Goal: Task Accomplishment & Management: Use online tool/utility

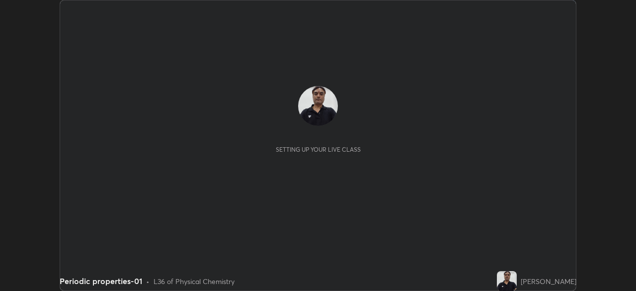
scroll to position [291, 635]
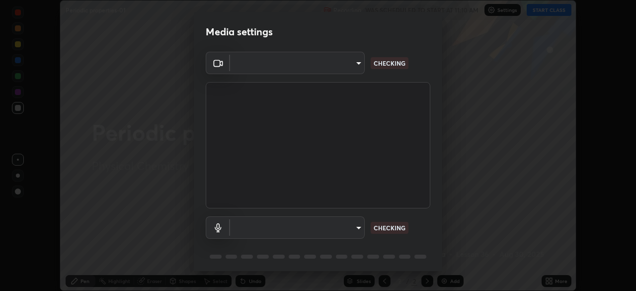
type input "23008043d16b3f933f5d29e9b3769097a1661712bf7e9030f0d00f953f479f19"
type input "ce8bbd661dce354a58a25af5271b3c1bd1d853cc8608d8e3321a5e34fd7f7726"
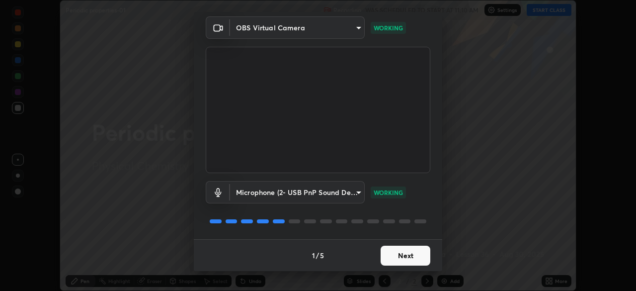
click at [390, 260] on button "Next" at bounding box center [405, 255] width 50 height 20
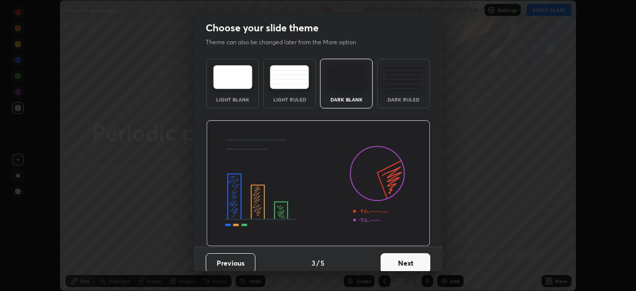
click at [389, 257] on button "Next" at bounding box center [405, 263] width 50 height 20
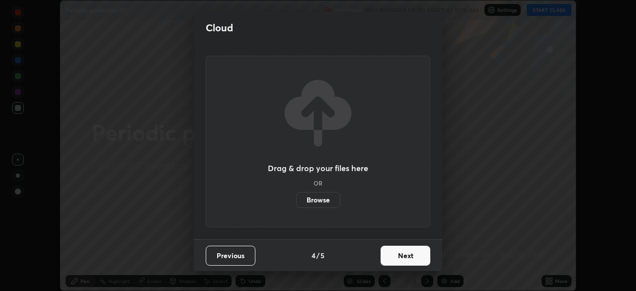
click at [389, 257] on button "Next" at bounding box center [405, 255] width 50 height 20
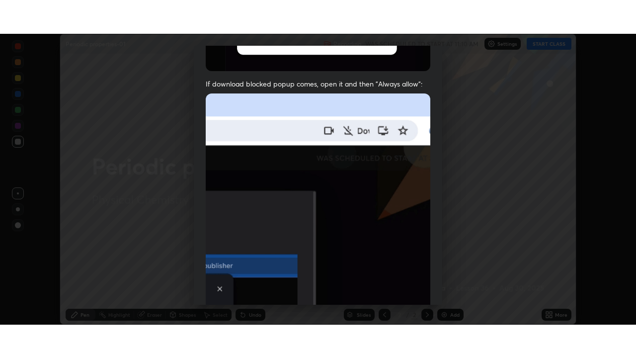
scroll to position [238, 0]
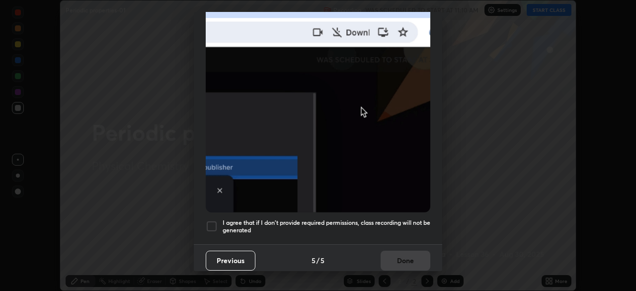
click at [212, 220] on div at bounding box center [212, 226] width 12 height 12
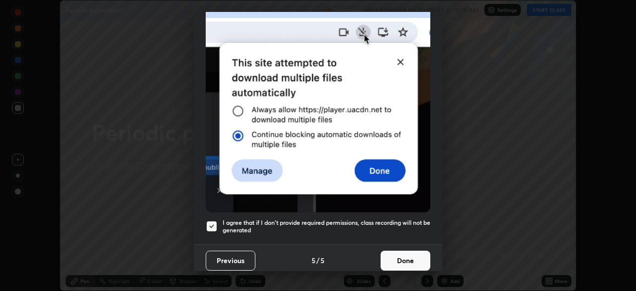
click at [387, 256] on button "Done" at bounding box center [405, 260] width 50 height 20
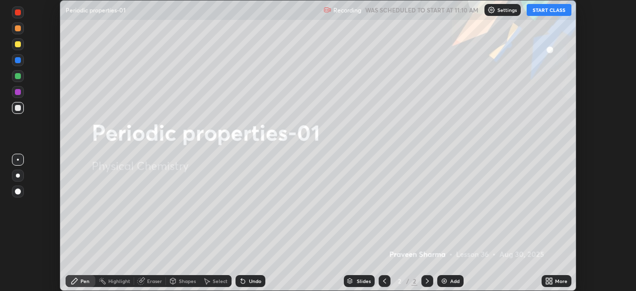
click at [547, 281] on icon at bounding box center [549, 281] width 8 height 8
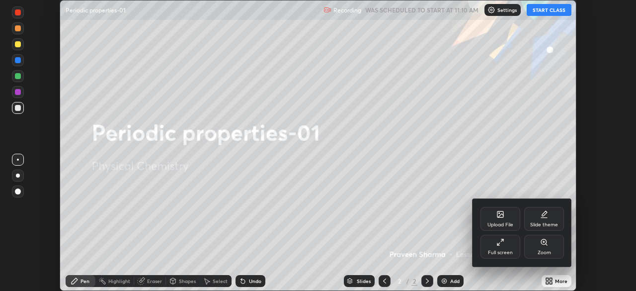
click at [498, 246] on div "Full screen" at bounding box center [500, 246] width 40 height 24
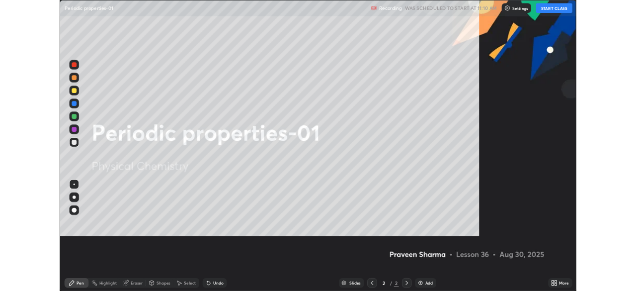
scroll to position [358, 636]
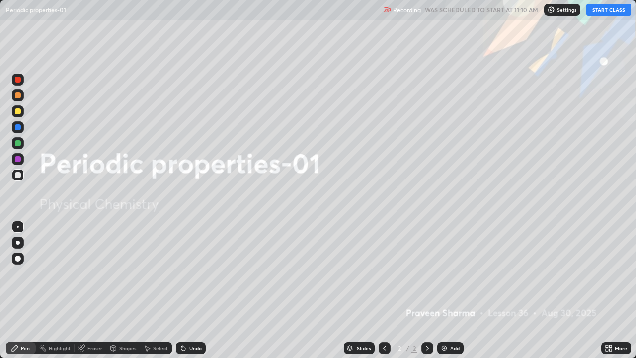
click at [599, 10] on button "START CLASS" at bounding box center [608, 10] width 45 height 12
click at [451, 290] on div "Add" at bounding box center [454, 347] width 9 height 5
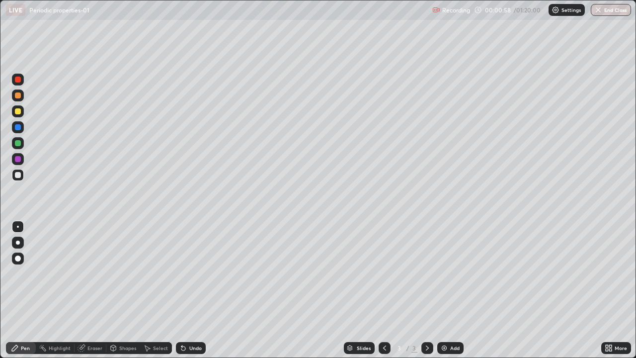
click at [18, 109] on div at bounding box center [18, 111] width 6 height 6
click at [18, 174] on div at bounding box center [18, 175] width 6 height 6
click at [195, 290] on div "Undo" at bounding box center [195, 347] width 12 height 5
click at [195, 290] on div "Undo" at bounding box center [191, 348] width 30 height 12
click at [194, 290] on div "Undo" at bounding box center [195, 347] width 12 height 5
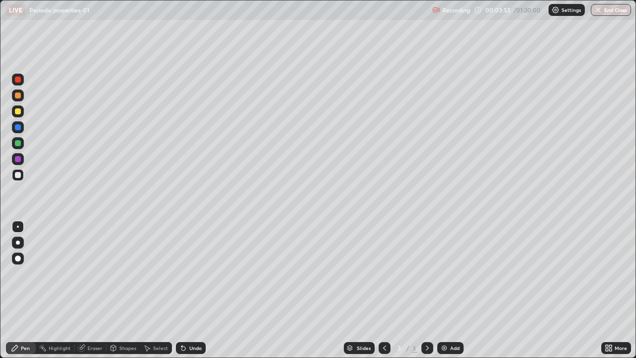
click at [197, 290] on div "Undo" at bounding box center [195, 347] width 12 height 5
click at [187, 290] on div "Undo" at bounding box center [191, 348] width 30 height 12
click at [189, 290] on div "Undo" at bounding box center [195, 347] width 12 height 5
click at [191, 290] on div "Undo" at bounding box center [195, 347] width 12 height 5
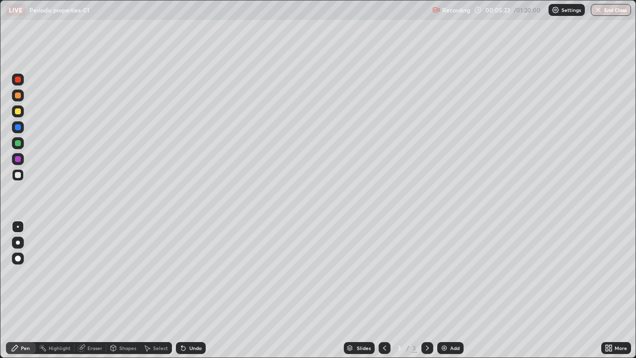
click at [190, 290] on div "Undo" at bounding box center [195, 347] width 12 height 5
click at [203, 290] on div "Undo" at bounding box center [191, 348] width 30 height 12
click at [444, 290] on img at bounding box center [444, 348] width 8 height 8
click at [186, 290] on div "Undo" at bounding box center [191, 348] width 30 height 12
click at [385, 290] on icon at bounding box center [384, 348] width 8 height 8
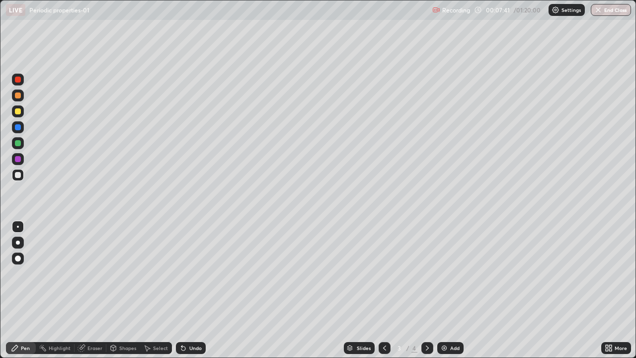
click at [19, 112] on div at bounding box center [18, 111] width 6 height 6
click at [426, 290] on icon at bounding box center [427, 347] width 3 height 5
click at [20, 175] on div at bounding box center [18, 175] width 6 height 6
click at [181, 290] on icon at bounding box center [183, 348] width 4 height 4
click at [199, 290] on div "Undo" at bounding box center [191, 348] width 30 height 12
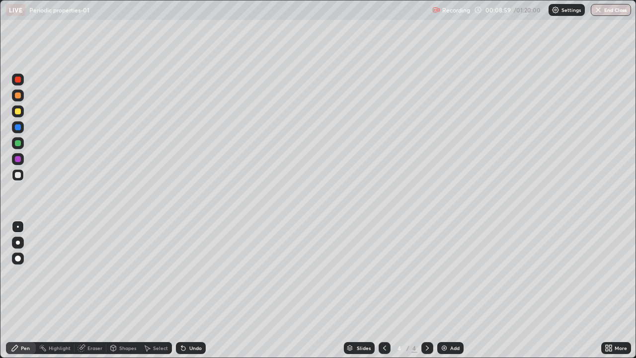
click at [197, 290] on div "Undo" at bounding box center [195, 347] width 12 height 5
click at [197, 290] on div "Undo" at bounding box center [191, 348] width 30 height 12
click at [192, 290] on div "Undo" at bounding box center [195, 347] width 12 height 5
click at [191, 290] on div "Undo" at bounding box center [191, 348] width 30 height 12
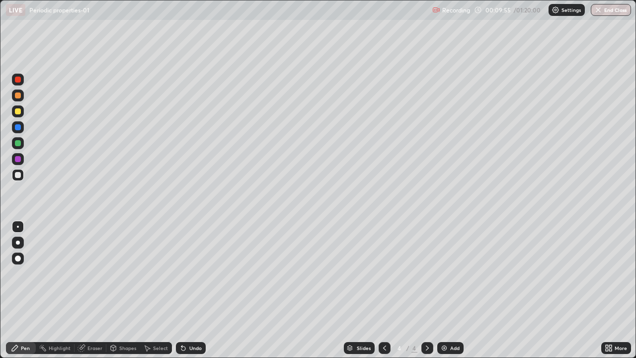
click at [12, 111] on div at bounding box center [18, 111] width 12 height 12
click at [450, 290] on div "Add" at bounding box center [454, 347] width 9 height 5
click at [20, 177] on div at bounding box center [18, 175] width 12 height 12
click at [192, 290] on div "Undo" at bounding box center [195, 347] width 12 height 5
click at [201, 290] on div "Undo" at bounding box center [191, 348] width 30 height 12
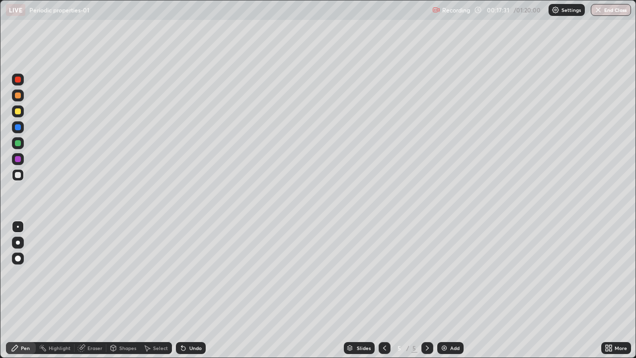
click at [443, 290] on img at bounding box center [444, 348] width 8 height 8
click at [19, 109] on div at bounding box center [18, 111] width 6 height 6
click at [186, 290] on div "Undo" at bounding box center [191, 348] width 30 height 12
click at [186, 290] on icon at bounding box center [183, 348] width 8 height 8
click at [187, 290] on div "Undo" at bounding box center [191, 348] width 30 height 12
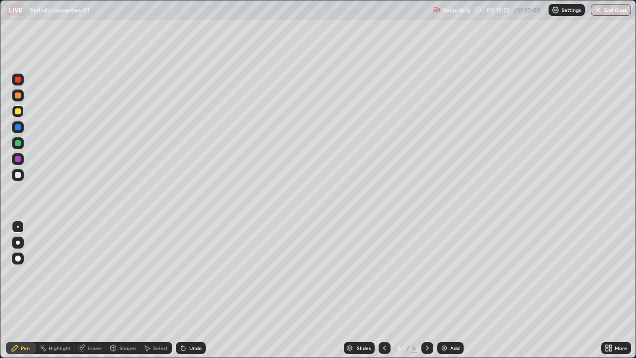
click at [187, 290] on div "Undo" at bounding box center [191, 348] width 30 height 12
click at [189, 290] on div "Undo" at bounding box center [195, 347] width 12 height 5
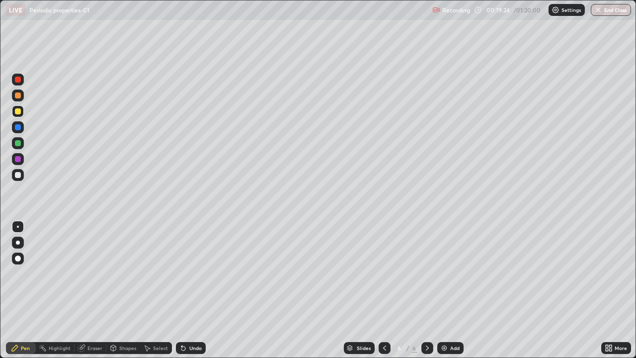
click at [191, 290] on div "Undo" at bounding box center [195, 347] width 12 height 5
click at [23, 175] on div at bounding box center [18, 175] width 12 height 12
click at [186, 290] on div "Undo" at bounding box center [191, 348] width 30 height 12
click at [16, 109] on div at bounding box center [18, 111] width 6 height 6
click at [445, 290] on img at bounding box center [444, 348] width 8 height 8
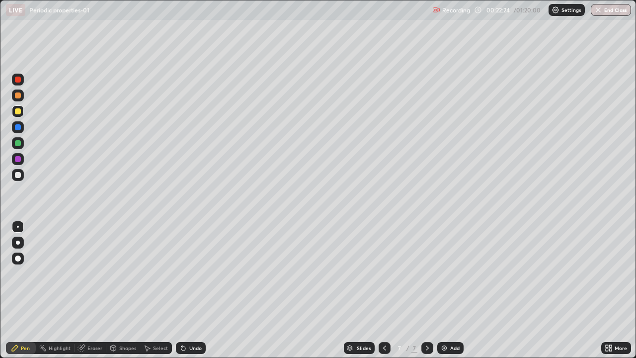
click at [22, 176] on div at bounding box center [18, 175] width 12 height 12
click at [90, 290] on div "Eraser" at bounding box center [94, 347] width 15 height 5
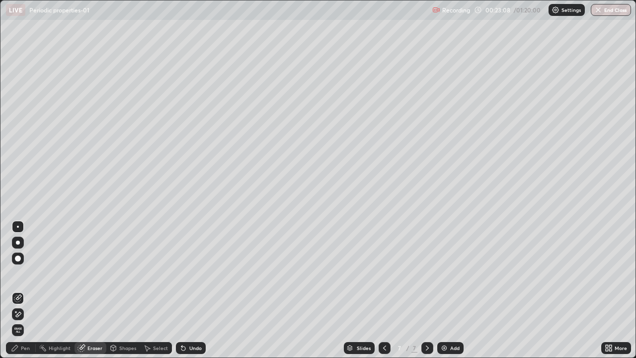
click at [24, 290] on div "Pen" at bounding box center [25, 347] width 9 height 5
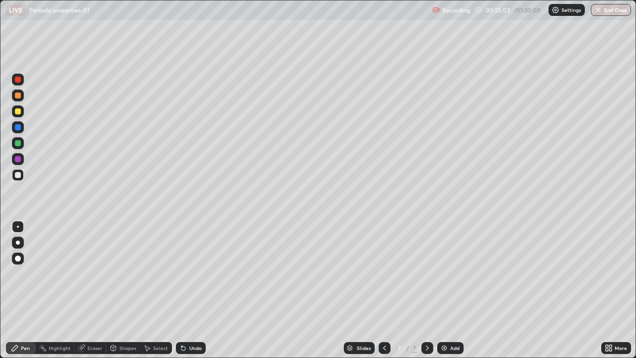
click at [195, 290] on div "Undo" at bounding box center [191, 348] width 30 height 12
click at [197, 290] on div "Undo" at bounding box center [195, 347] width 12 height 5
click at [202, 290] on div "Undo" at bounding box center [191, 348] width 30 height 12
click at [456, 290] on div "Add" at bounding box center [454, 347] width 9 height 5
click at [182, 290] on icon at bounding box center [183, 348] width 4 height 4
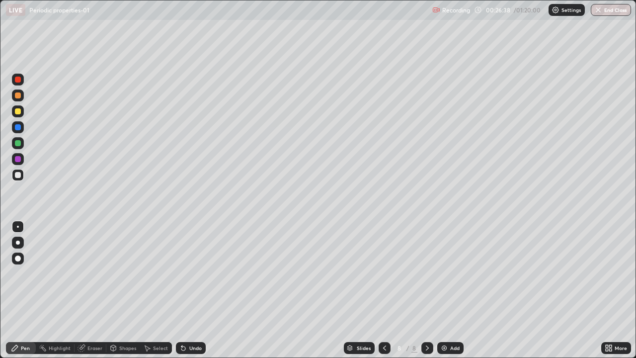
click at [187, 290] on div "Undo" at bounding box center [191, 348] width 30 height 12
click at [186, 290] on div "Undo" at bounding box center [191, 348] width 30 height 12
click at [187, 290] on div "Undo" at bounding box center [191, 348] width 30 height 12
click at [83, 290] on icon at bounding box center [81, 346] width 5 height 5
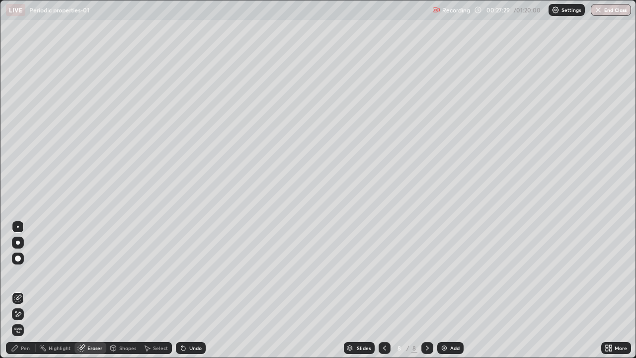
click at [18, 290] on icon at bounding box center [15, 348] width 8 height 8
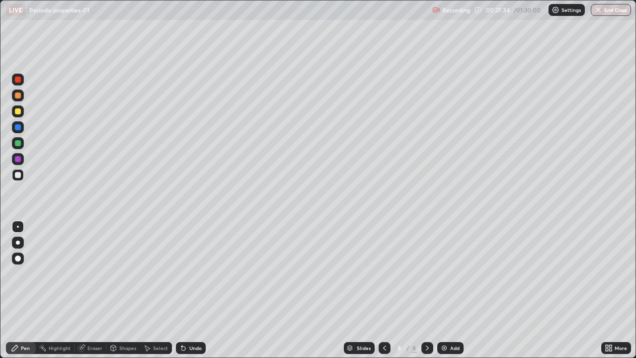
click at [89, 290] on div "Eraser" at bounding box center [94, 347] width 15 height 5
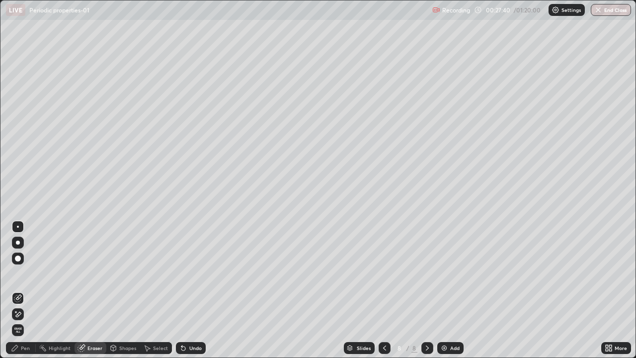
click at [16, 290] on icon at bounding box center [15, 348] width 6 height 6
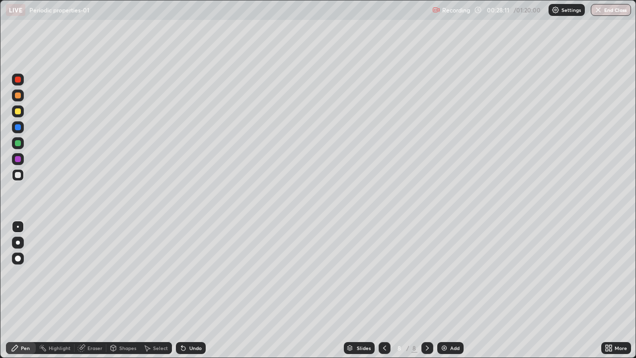
click at [181, 290] on icon at bounding box center [183, 348] width 8 height 8
click at [183, 290] on icon at bounding box center [183, 348] width 4 height 4
click at [182, 290] on icon at bounding box center [183, 348] width 4 height 4
click at [181, 290] on icon at bounding box center [183, 348] width 4 height 4
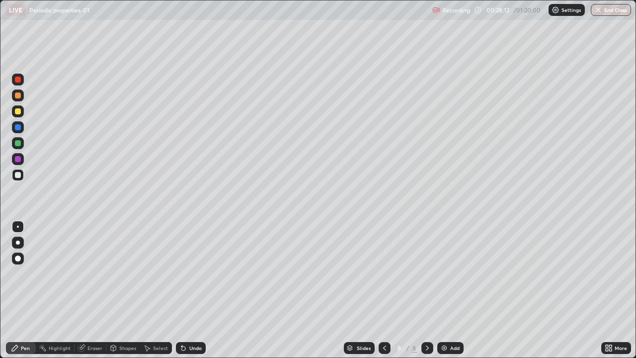
click at [181, 290] on icon at bounding box center [183, 348] width 4 height 4
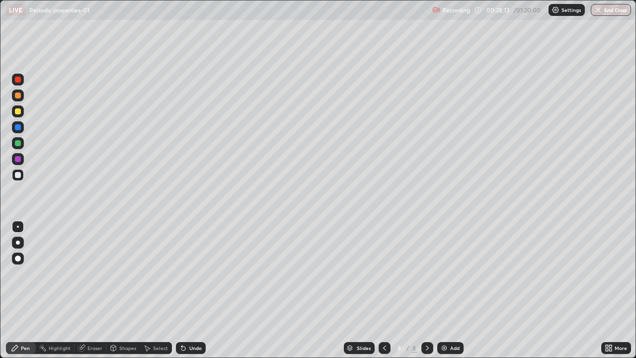
click at [180, 290] on icon at bounding box center [183, 348] width 8 height 8
click at [181, 290] on icon at bounding box center [183, 348] width 4 height 4
click at [182, 290] on icon at bounding box center [183, 348] width 4 height 4
click at [88, 290] on div "Eraser" at bounding box center [94, 347] width 15 height 5
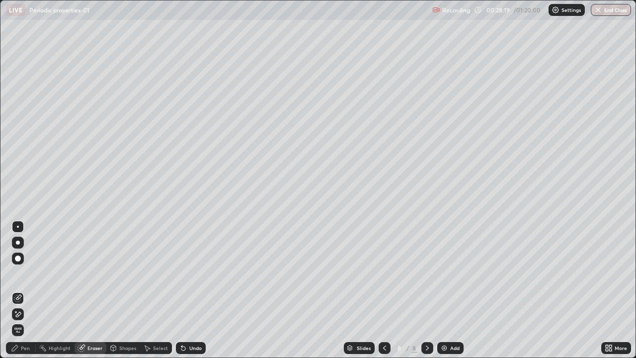
click at [18, 290] on icon at bounding box center [18, 313] width 5 height 5
click at [23, 290] on div "Pen" at bounding box center [25, 347] width 9 height 5
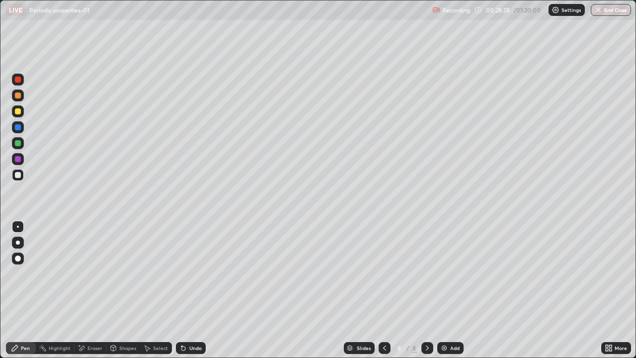
click at [185, 290] on icon at bounding box center [183, 348] width 8 height 8
click at [184, 290] on icon at bounding box center [183, 348] width 4 height 4
click at [183, 290] on icon at bounding box center [183, 348] width 4 height 4
click at [185, 290] on icon at bounding box center [183, 348] width 8 height 8
click at [184, 290] on icon at bounding box center [183, 348] width 8 height 8
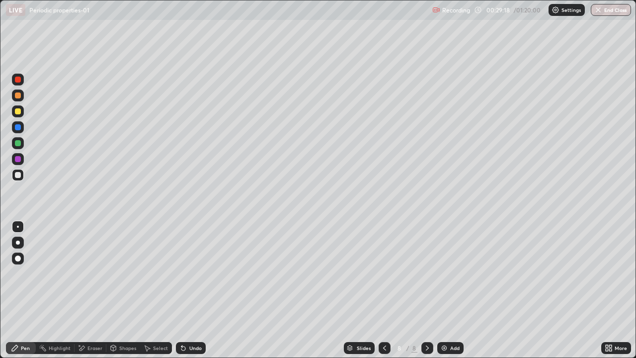
click at [15, 111] on div at bounding box center [18, 111] width 6 height 6
click at [444, 290] on img at bounding box center [444, 348] width 8 height 8
click at [22, 173] on div at bounding box center [18, 175] width 12 height 12
click at [20, 173] on div at bounding box center [18, 175] width 6 height 6
click at [192, 290] on div "Undo" at bounding box center [195, 347] width 12 height 5
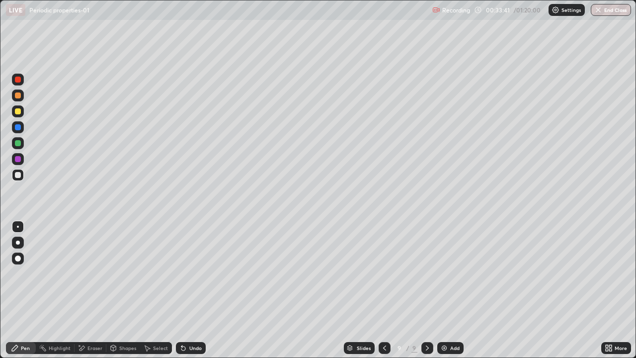
click at [18, 110] on div at bounding box center [18, 111] width 6 height 6
click at [182, 290] on icon at bounding box center [183, 348] width 4 height 4
click at [190, 290] on div "Undo" at bounding box center [191, 348] width 30 height 12
click at [193, 290] on div "Undo" at bounding box center [195, 347] width 12 height 5
click at [194, 290] on div "Undo" at bounding box center [191, 348] width 30 height 12
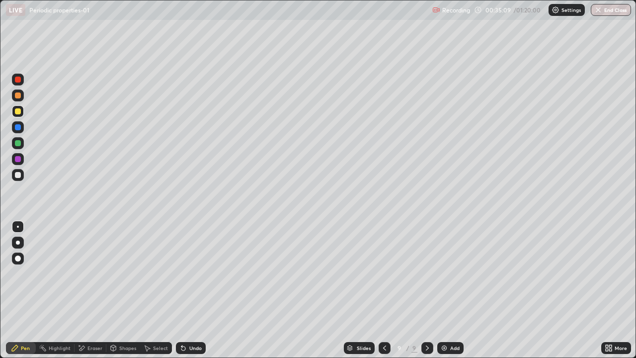
click at [194, 290] on div "Undo" at bounding box center [191, 348] width 30 height 12
click at [192, 290] on div "Undo" at bounding box center [191, 348] width 30 height 12
click at [193, 290] on div "Undo" at bounding box center [191, 348] width 30 height 12
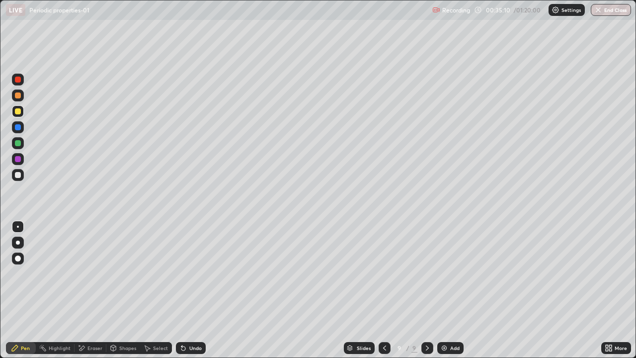
click at [194, 290] on div "Undo" at bounding box center [191, 348] width 30 height 12
click at [194, 290] on div "Undo" at bounding box center [195, 347] width 12 height 5
click at [193, 290] on div "Undo" at bounding box center [195, 347] width 12 height 5
click at [192, 290] on div "Undo" at bounding box center [195, 347] width 12 height 5
click at [86, 290] on div "Eraser" at bounding box center [91, 348] width 32 height 12
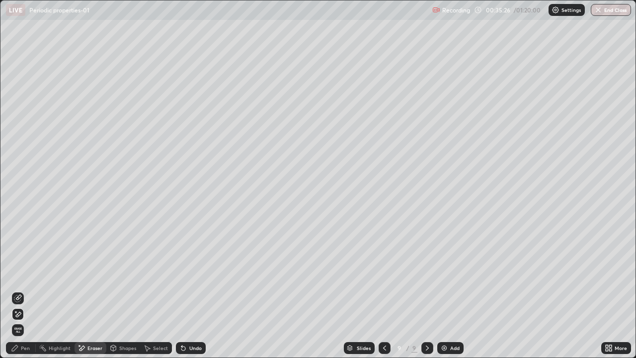
click at [23, 290] on div "Pen" at bounding box center [25, 347] width 9 height 5
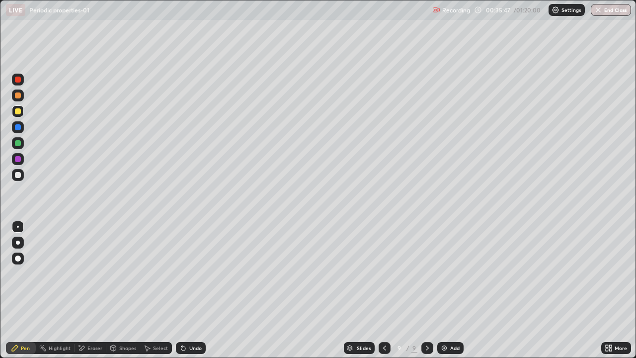
click at [18, 171] on div at bounding box center [18, 175] width 12 height 12
click at [18, 144] on div at bounding box center [18, 143] width 6 height 6
click at [98, 290] on div "Eraser" at bounding box center [94, 347] width 15 height 5
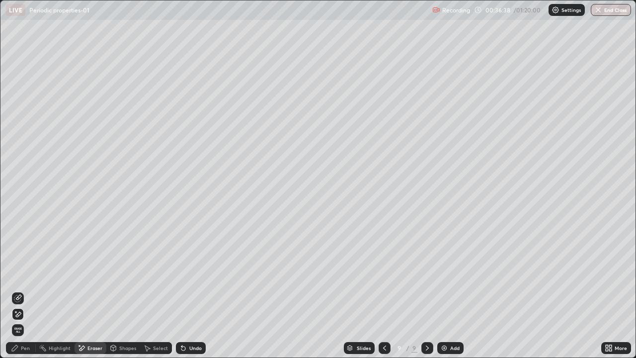
click at [27, 290] on div "Pen" at bounding box center [25, 347] width 9 height 5
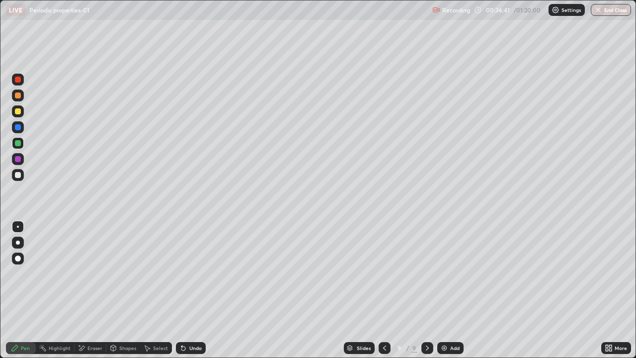
click at [192, 290] on div "Undo" at bounding box center [195, 347] width 12 height 5
click at [20, 109] on div at bounding box center [18, 111] width 6 height 6
click at [181, 290] on icon at bounding box center [183, 348] width 4 height 4
click at [183, 290] on icon at bounding box center [183, 348] width 4 height 4
click at [182, 290] on icon at bounding box center [183, 348] width 4 height 4
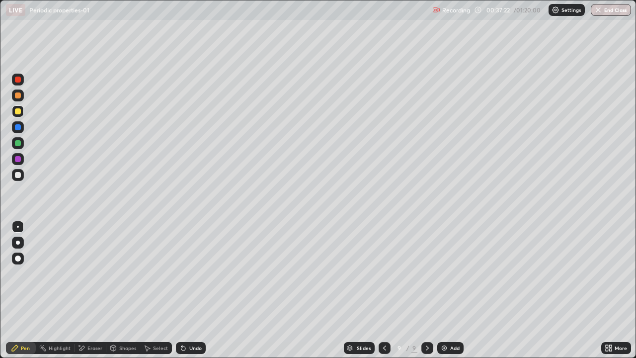
click at [18, 146] on div at bounding box center [18, 143] width 6 height 6
click at [453, 290] on div "Add" at bounding box center [454, 347] width 9 height 5
click at [19, 175] on div at bounding box center [18, 175] width 6 height 6
click at [18, 110] on div at bounding box center [18, 111] width 6 height 6
click at [18, 175] on div at bounding box center [18, 175] width 6 height 6
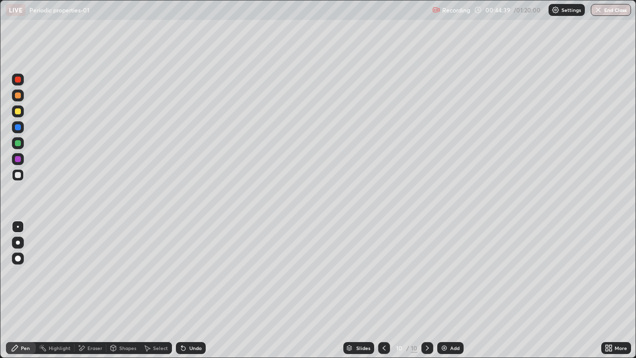
click at [18, 110] on div at bounding box center [18, 111] width 6 height 6
click at [21, 174] on div at bounding box center [18, 175] width 12 height 12
click at [189, 290] on div "Undo" at bounding box center [195, 347] width 12 height 5
click at [22, 109] on div at bounding box center [18, 111] width 12 height 12
click at [15, 174] on div at bounding box center [18, 175] width 6 height 6
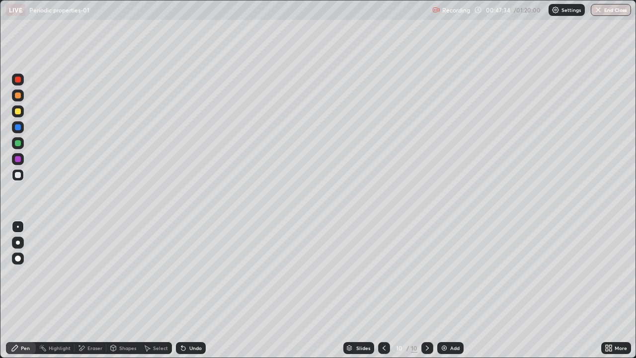
click at [450, 290] on div "Add" at bounding box center [454, 347] width 9 height 5
click at [19, 111] on div at bounding box center [18, 111] width 6 height 6
click at [19, 174] on div at bounding box center [18, 175] width 6 height 6
click at [22, 112] on div at bounding box center [18, 111] width 12 height 12
click at [181, 290] on icon at bounding box center [181, 345] width 1 height 1
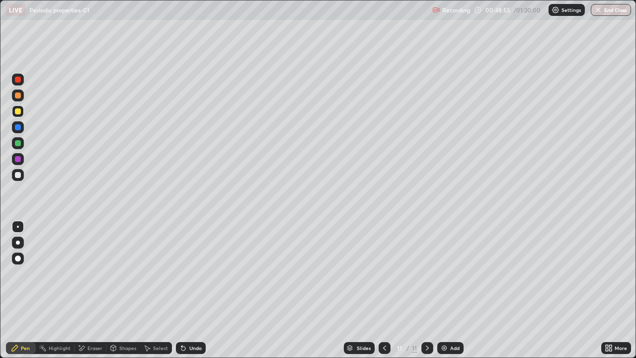
click at [20, 143] on div at bounding box center [18, 143] width 6 height 6
click at [18, 111] on div at bounding box center [18, 111] width 6 height 6
click at [446, 290] on img at bounding box center [444, 348] width 8 height 8
click at [19, 173] on div at bounding box center [18, 175] width 6 height 6
click at [184, 290] on icon at bounding box center [183, 348] width 4 height 4
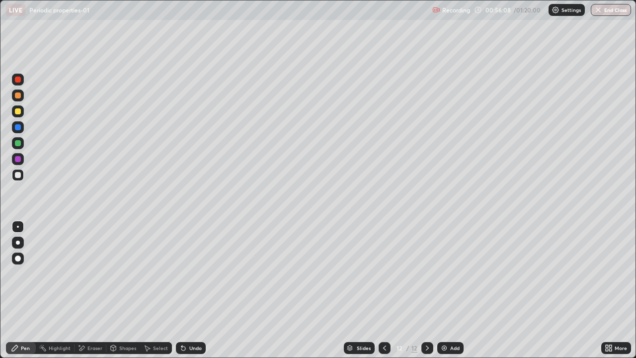
click at [182, 290] on icon at bounding box center [183, 348] width 4 height 4
click at [90, 290] on div "Eraser" at bounding box center [94, 347] width 15 height 5
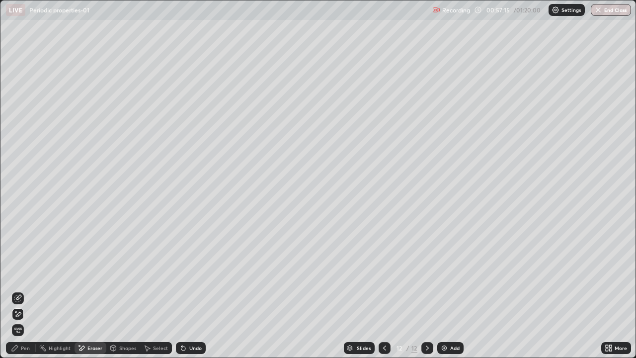
click at [21, 290] on div "Pen" at bounding box center [25, 347] width 9 height 5
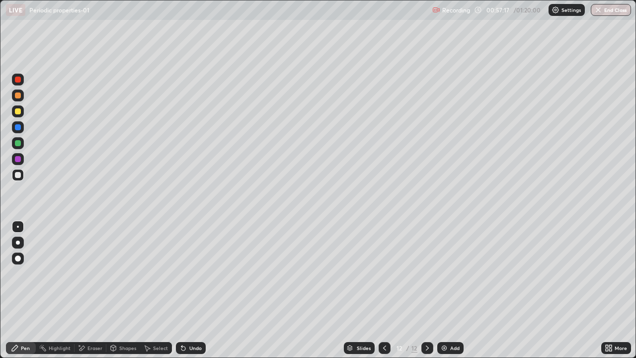
click at [18, 172] on div at bounding box center [18, 175] width 6 height 6
click at [189, 290] on div "Undo" at bounding box center [195, 347] width 12 height 5
click at [186, 290] on div "Undo" at bounding box center [191, 348] width 30 height 12
click at [19, 115] on div at bounding box center [18, 111] width 12 height 12
click at [186, 290] on div "Undo" at bounding box center [191, 348] width 30 height 12
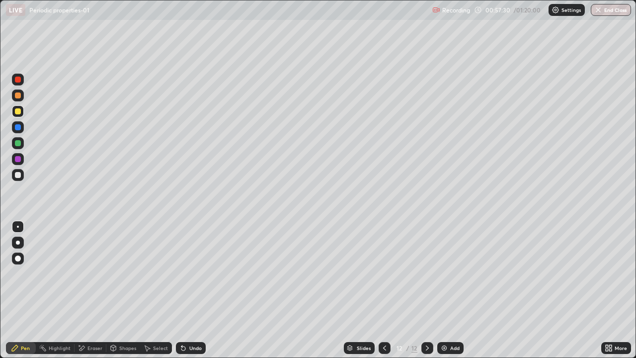
click at [182, 290] on icon at bounding box center [183, 348] width 8 height 8
click at [181, 290] on icon at bounding box center [183, 348] width 4 height 4
click at [185, 290] on icon at bounding box center [183, 348] width 8 height 8
click at [19, 176] on div at bounding box center [18, 175] width 6 height 6
click at [19, 109] on div at bounding box center [18, 111] width 6 height 6
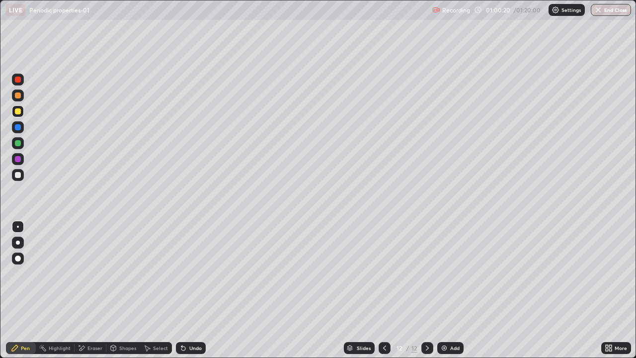
click at [21, 175] on div at bounding box center [18, 175] width 12 height 12
click at [185, 290] on icon at bounding box center [183, 348] width 8 height 8
click at [181, 290] on icon at bounding box center [181, 345] width 1 height 1
click at [19, 111] on div at bounding box center [18, 111] width 6 height 6
click at [20, 173] on div at bounding box center [18, 175] width 6 height 6
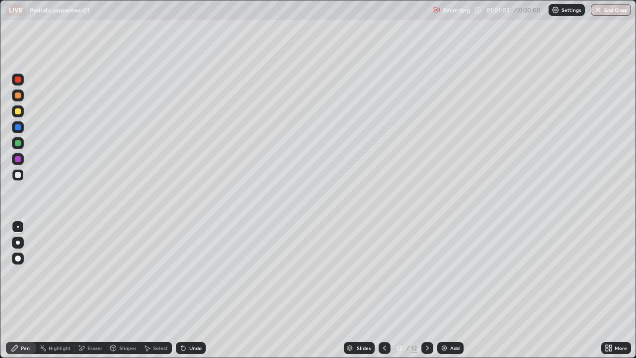
click at [19, 109] on div at bounding box center [18, 111] width 6 height 6
click at [182, 290] on icon at bounding box center [183, 348] width 4 height 4
click at [19, 176] on div at bounding box center [18, 175] width 6 height 6
click at [20, 113] on div at bounding box center [18, 111] width 6 height 6
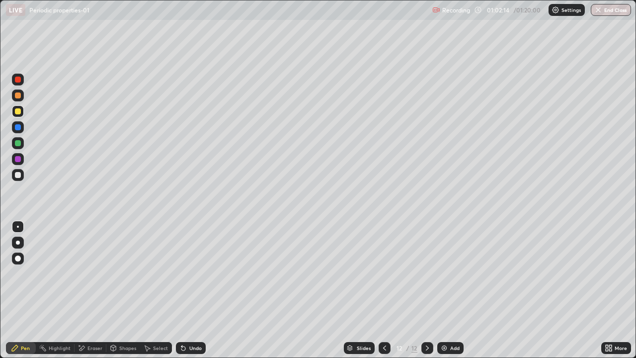
click at [18, 142] on div at bounding box center [18, 143] width 6 height 6
click at [195, 290] on div "Undo" at bounding box center [191, 348] width 30 height 12
click at [443, 290] on img at bounding box center [444, 348] width 8 height 8
click at [18, 174] on div at bounding box center [18, 175] width 6 height 6
click at [16, 108] on div at bounding box center [18, 111] width 6 height 6
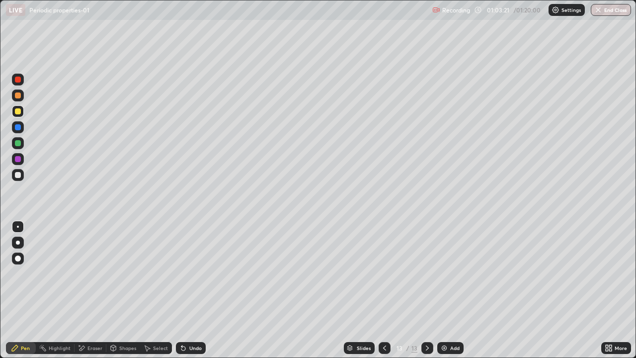
click at [20, 173] on div at bounding box center [18, 175] width 6 height 6
click at [16, 110] on div at bounding box center [18, 111] width 6 height 6
click at [20, 176] on div at bounding box center [18, 175] width 6 height 6
click at [22, 113] on div at bounding box center [18, 111] width 12 height 12
click at [17, 172] on div at bounding box center [18, 175] width 6 height 6
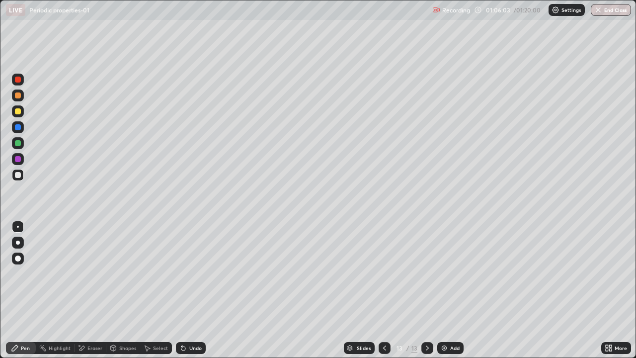
click at [184, 290] on div "Undo" at bounding box center [191, 348] width 30 height 12
click at [82, 290] on icon at bounding box center [81, 347] width 5 height 5
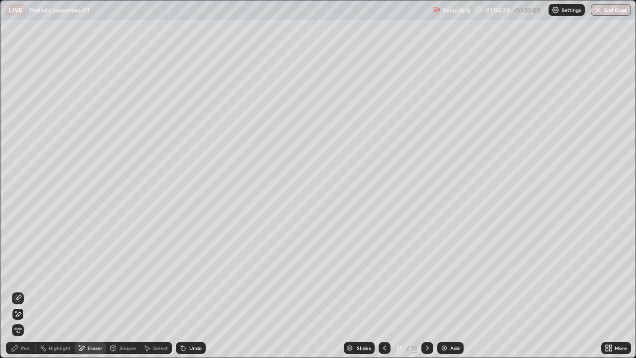
click at [22, 290] on div "Pen" at bounding box center [25, 347] width 9 height 5
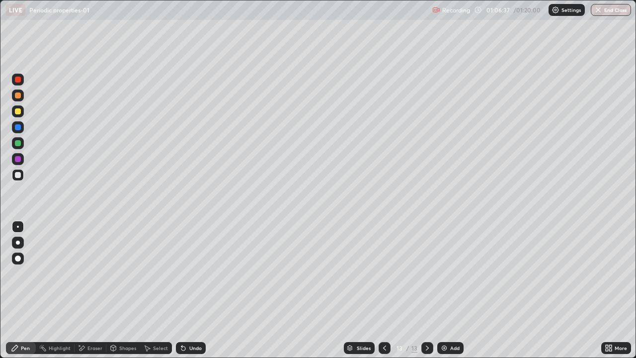
click at [183, 290] on icon at bounding box center [183, 348] width 8 height 8
click at [85, 290] on div "Eraser" at bounding box center [91, 348] width 32 height 12
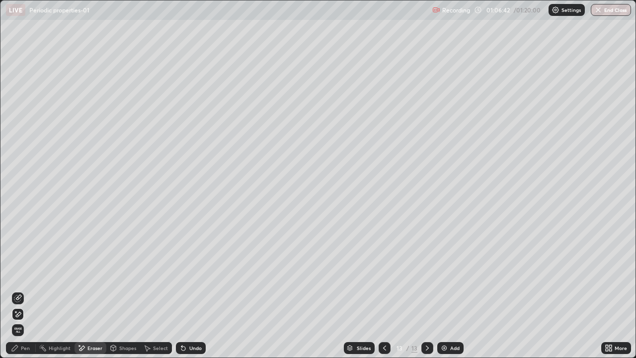
click at [25, 290] on div "Pen" at bounding box center [25, 347] width 9 height 5
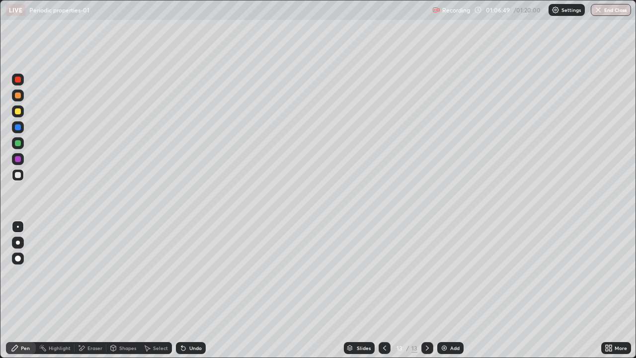
click at [18, 95] on div at bounding box center [18, 95] width 6 height 6
click at [20, 144] on div at bounding box center [18, 143] width 6 height 6
click at [440, 290] on img at bounding box center [444, 348] width 8 height 8
click at [20, 112] on div at bounding box center [18, 111] width 6 height 6
click at [384, 290] on icon at bounding box center [384, 348] width 8 height 8
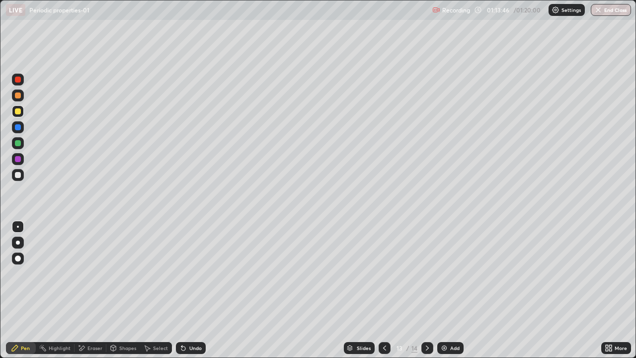
click at [383, 290] on icon at bounding box center [384, 347] width 3 height 5
click at [384, 290] on div at bounding box center [384, 348] width 12 height 20
click at [383, 290] on icon at bounding box center [384, 348] width 8 height 8
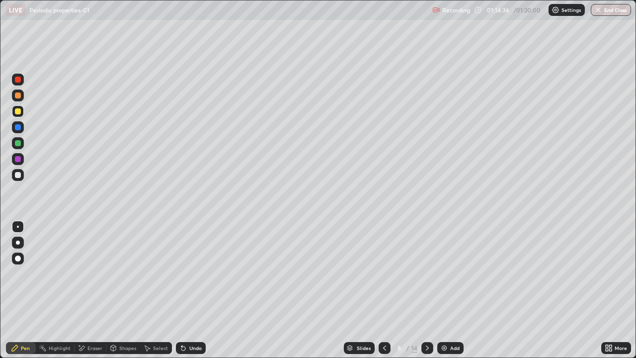
click at [383, 290] on icon at bounding box center [384, 348] width 8 height 8
click at [610, 11] on button "End Class" at bounding box center [611, 10] width 39 height 12
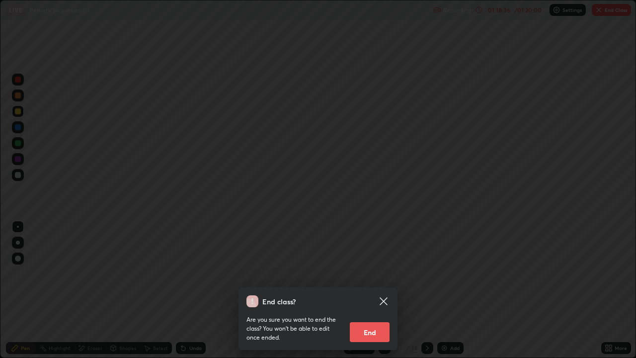
click at [370, 290] on button "End" at bounding box center [370, 332] width 40 height 20
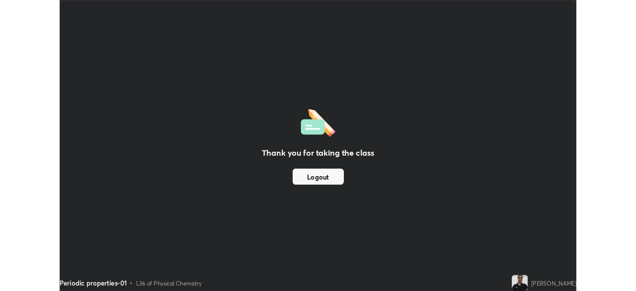
scroll to position [49381, 49036]
